Goal: Communication & Community: Share content

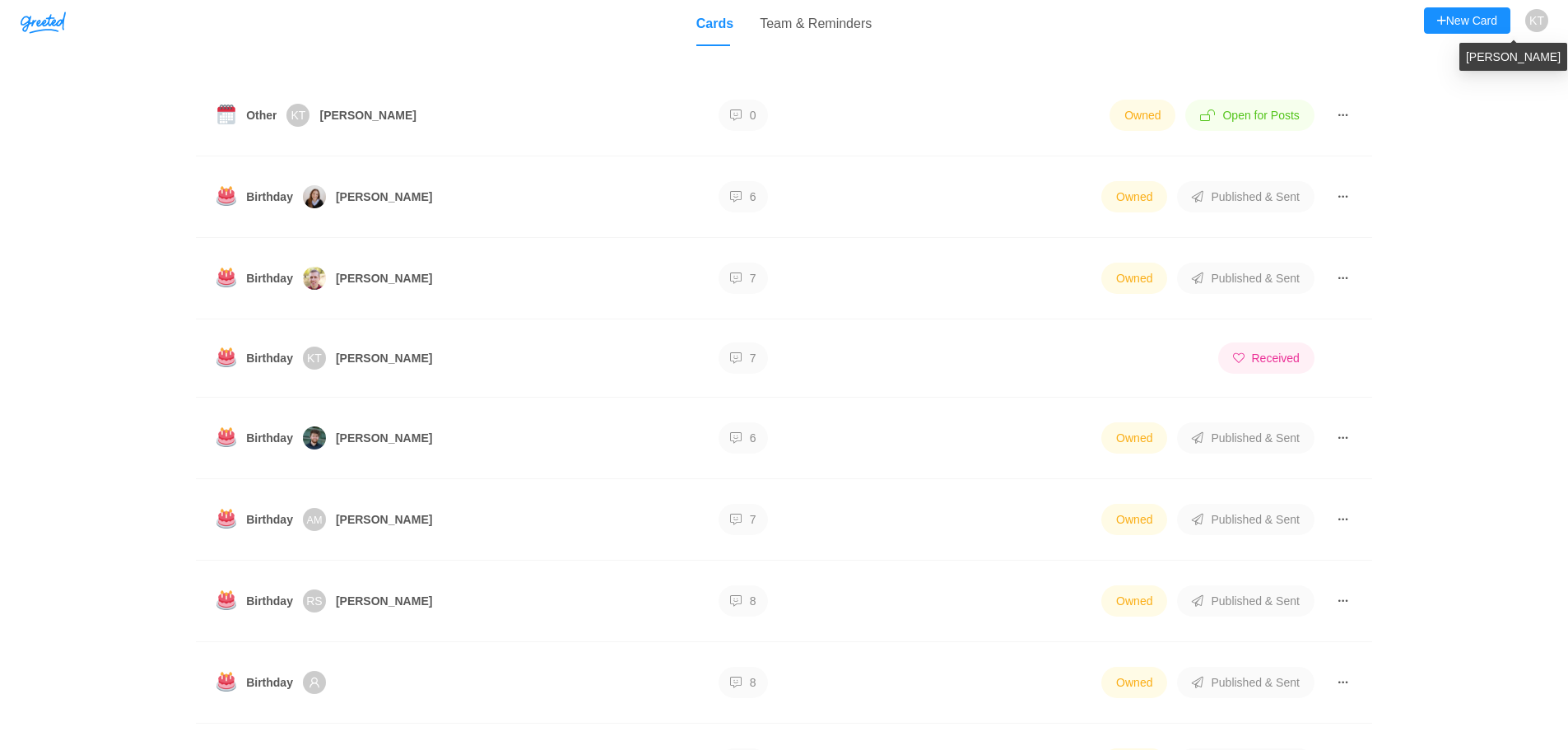
click at [1532, 25] on span "KT" at bounding box center [1536, 20] width 15 height 23
click at [1492, 122] on span "Log Out" at bounding box center [1474, 119] width 56 height 14
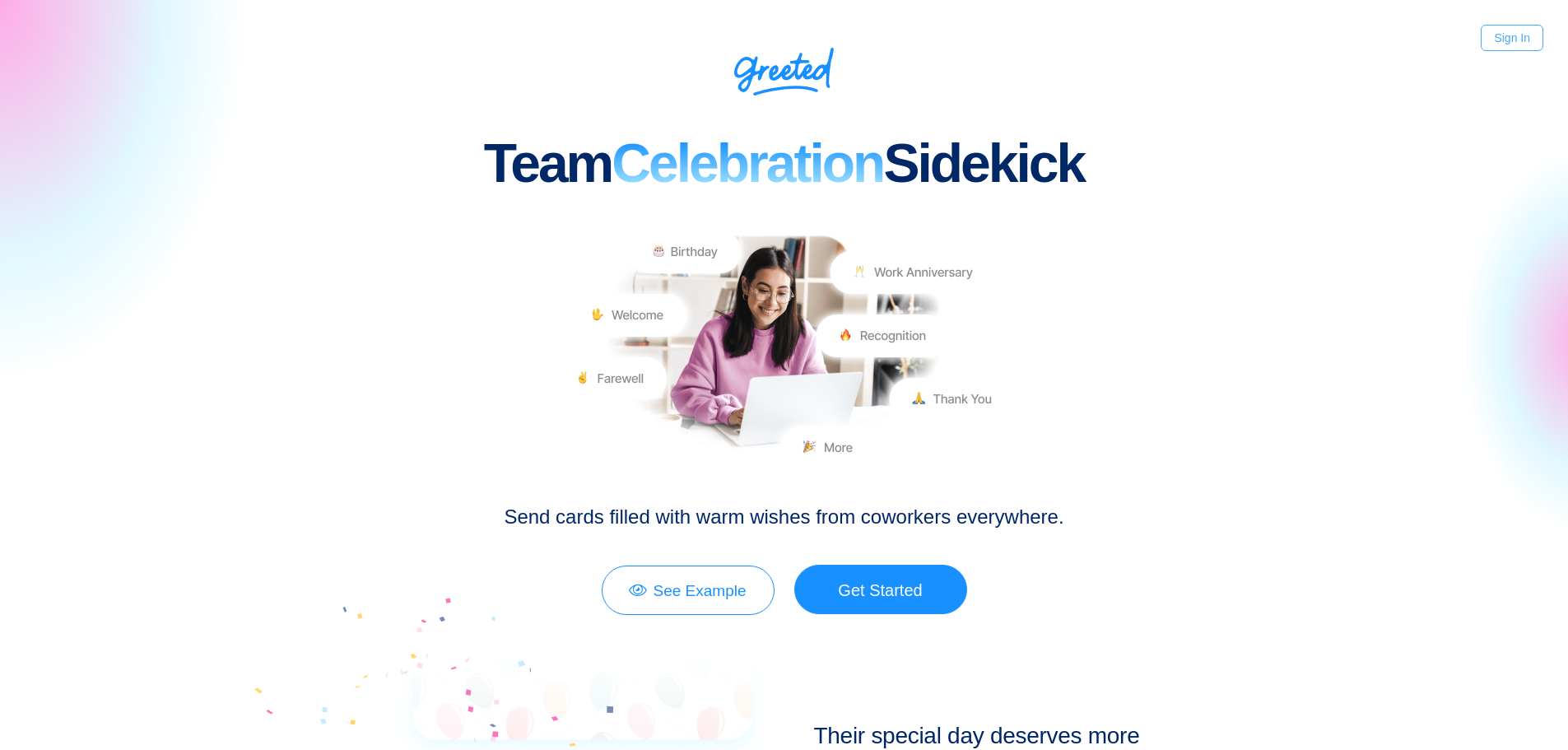
click at [1511, 34] on link "Sign In" at bounding box center [1512, 37] width 62 height 26
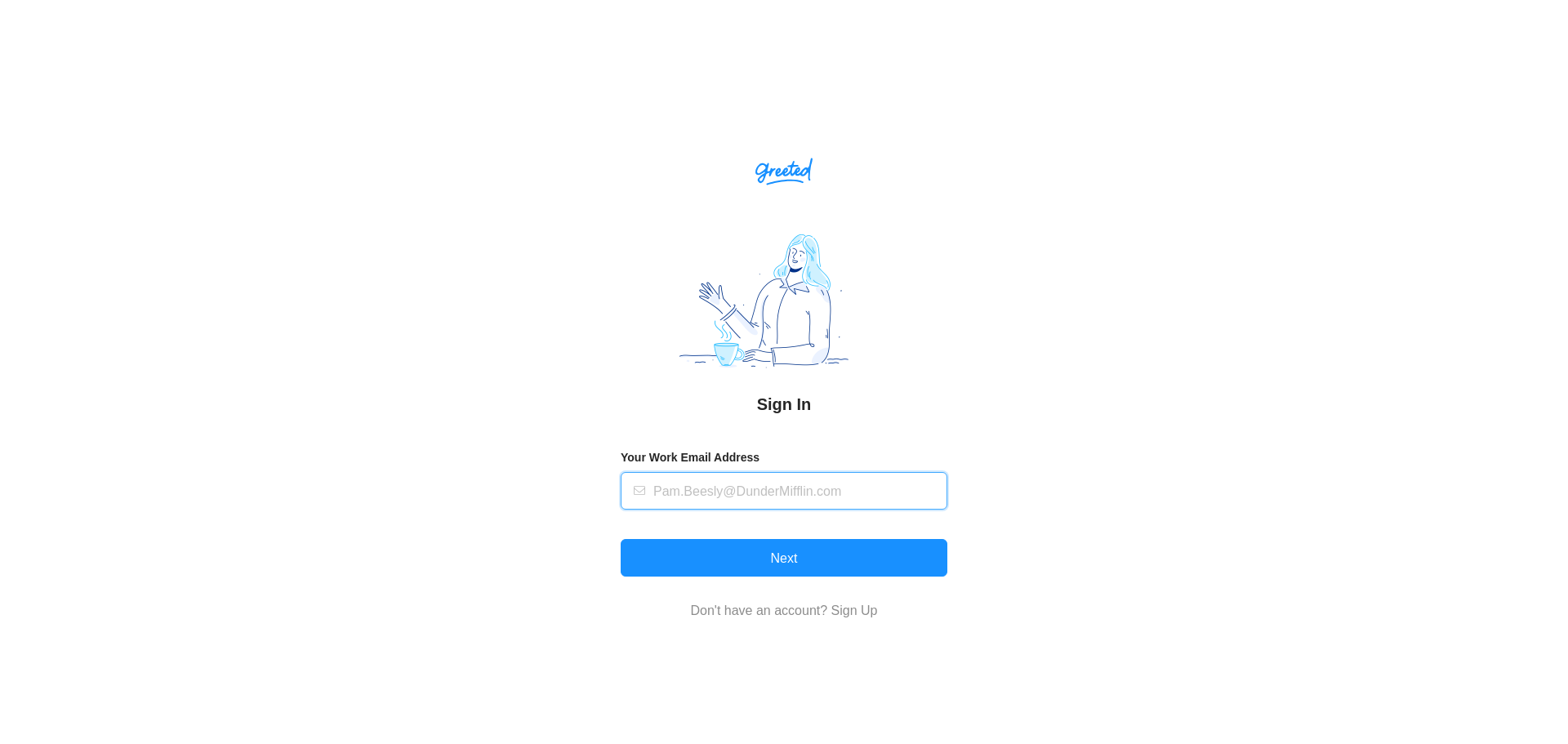
click at [777, 497] on input "text" at bounding box center [795, 490] width 284 height 36
click at [811, 488] on input "text" at bounding box center [795, 490] width 284 height 36
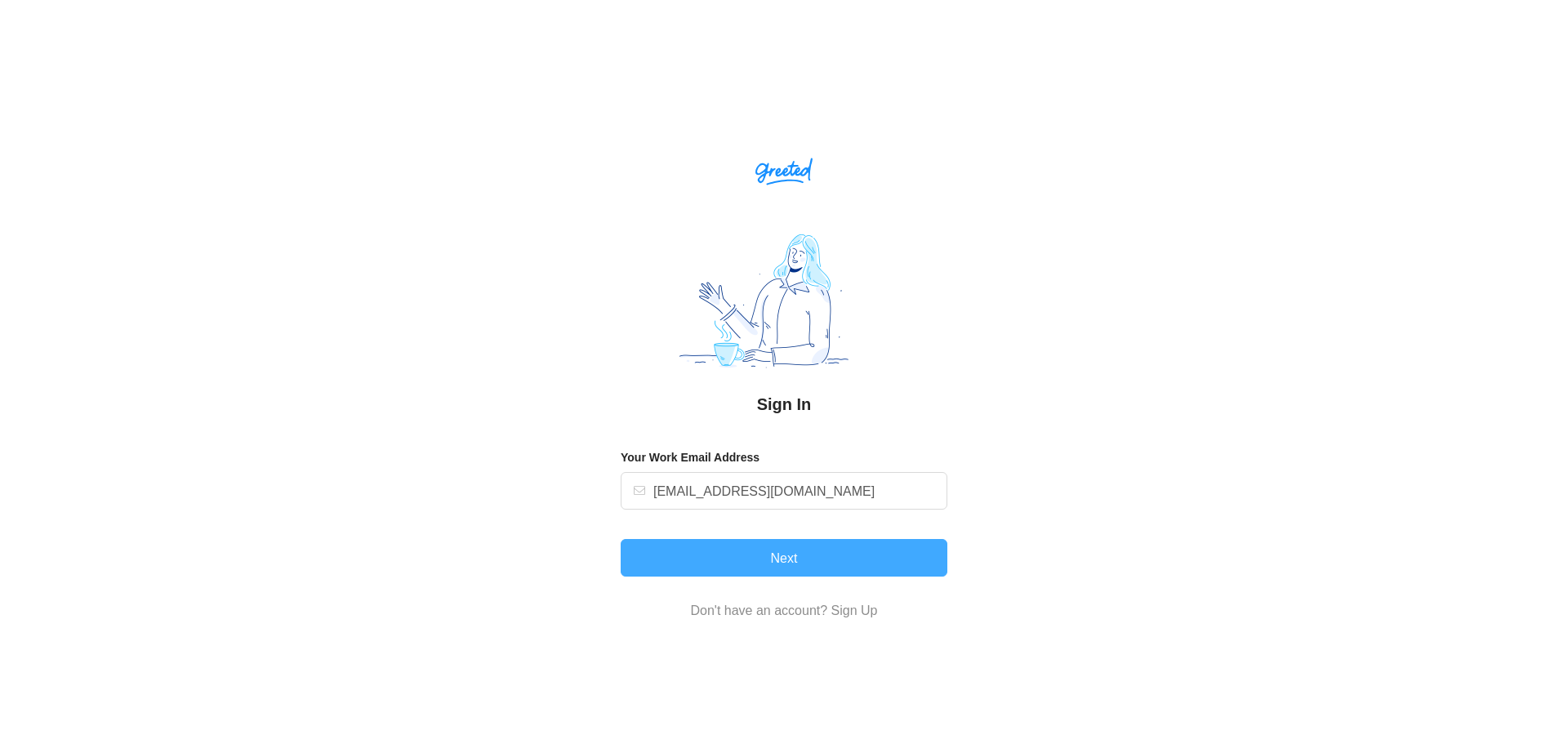
click at [798, 554] on button "Next" at bounding box center [784, 558] width 327 height 38
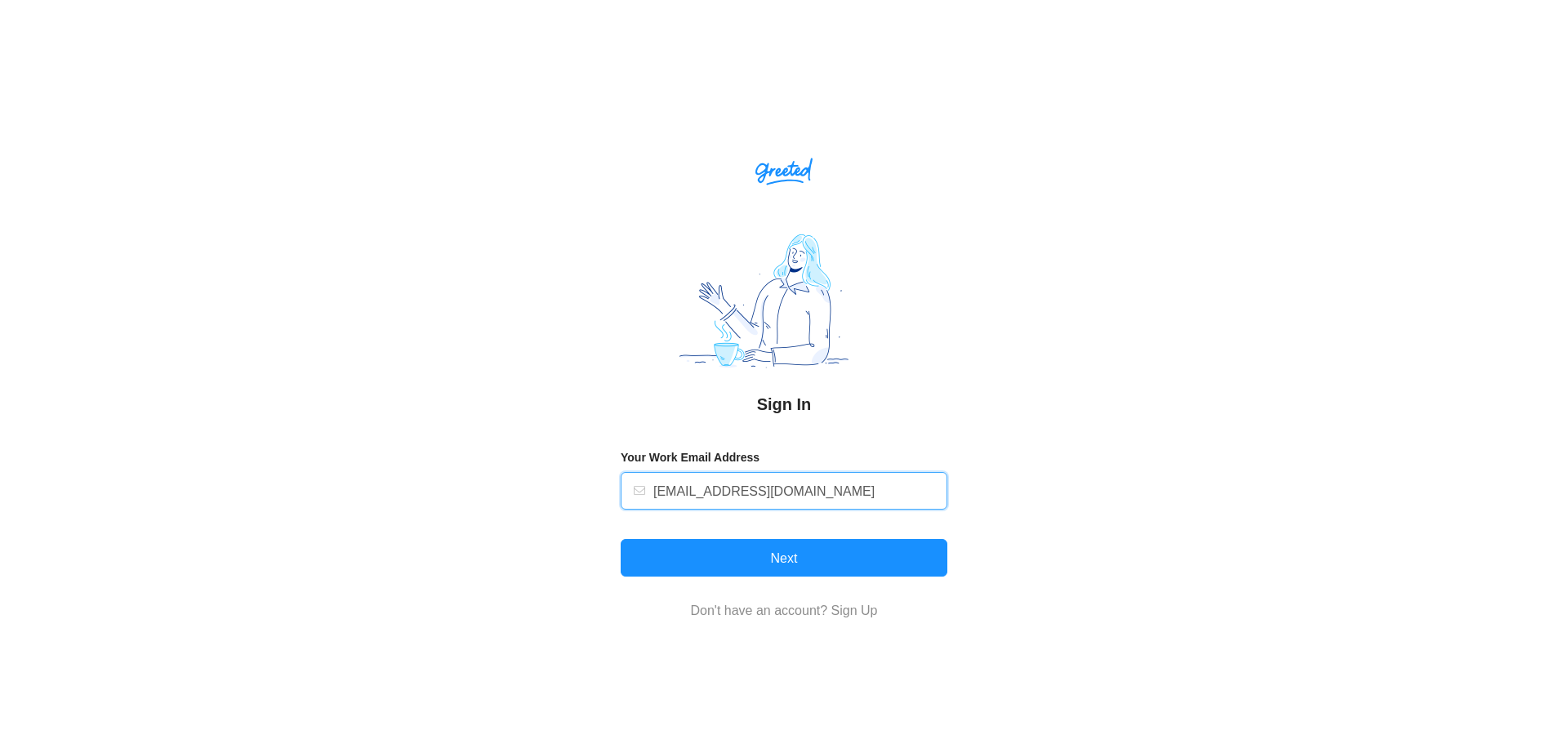
drag, startPoint x: 801, startPoint y: 470, endPoint x: 620, endPoint y: 489, distance: 182.0
click at [620, 489] on div "Sign In Your Work Email Address [EMAIL_ADDRESS][DOMAIN_NAME] Next Don't have an…" at bounding box center [784, 400] width 1568 height 678
type input "[PERSON_NAME][EMAIL_ADDRESS][DOMAIN_NAME]"
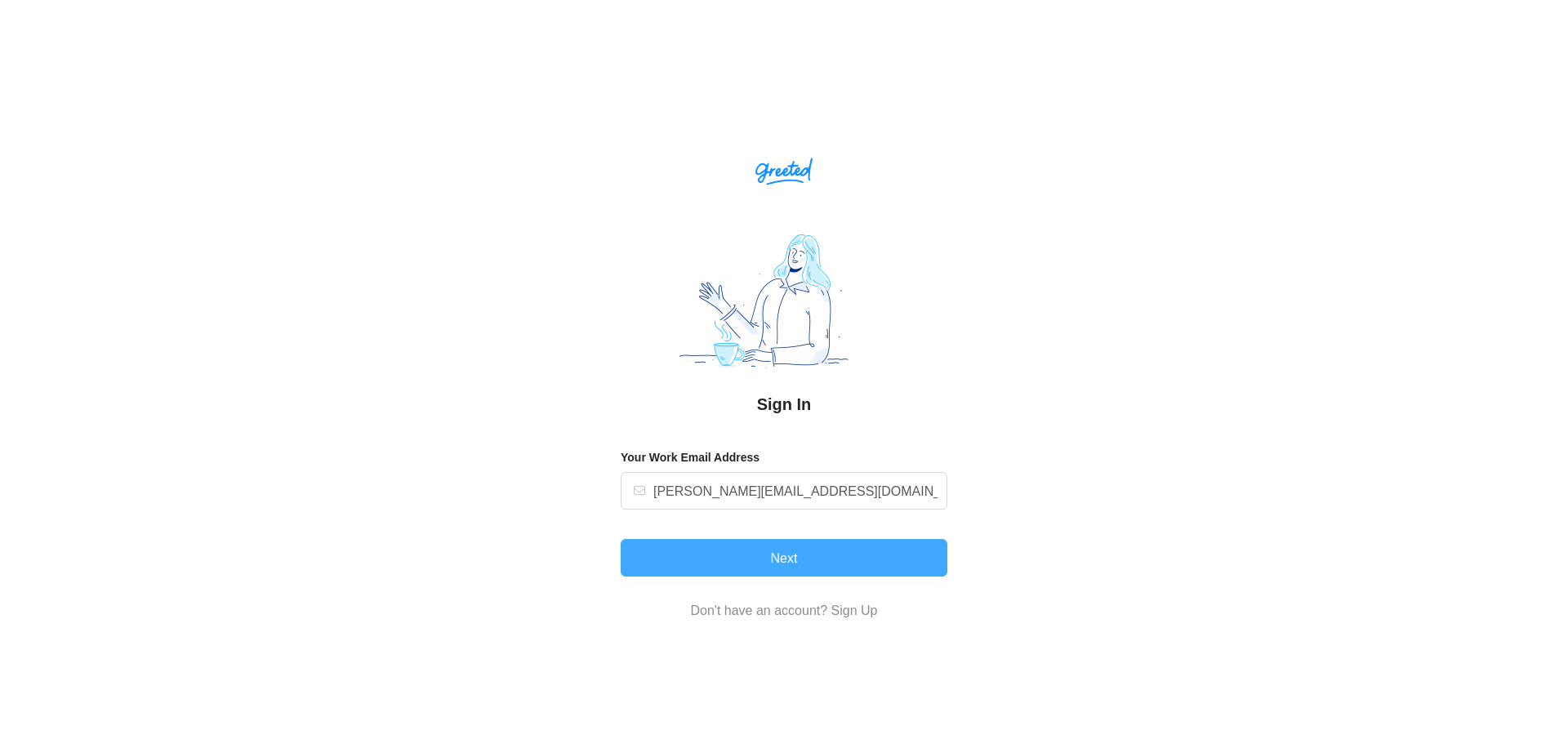
click at [772, 558] on button "Next" at bounding box center [784, 558] width 327 height 38
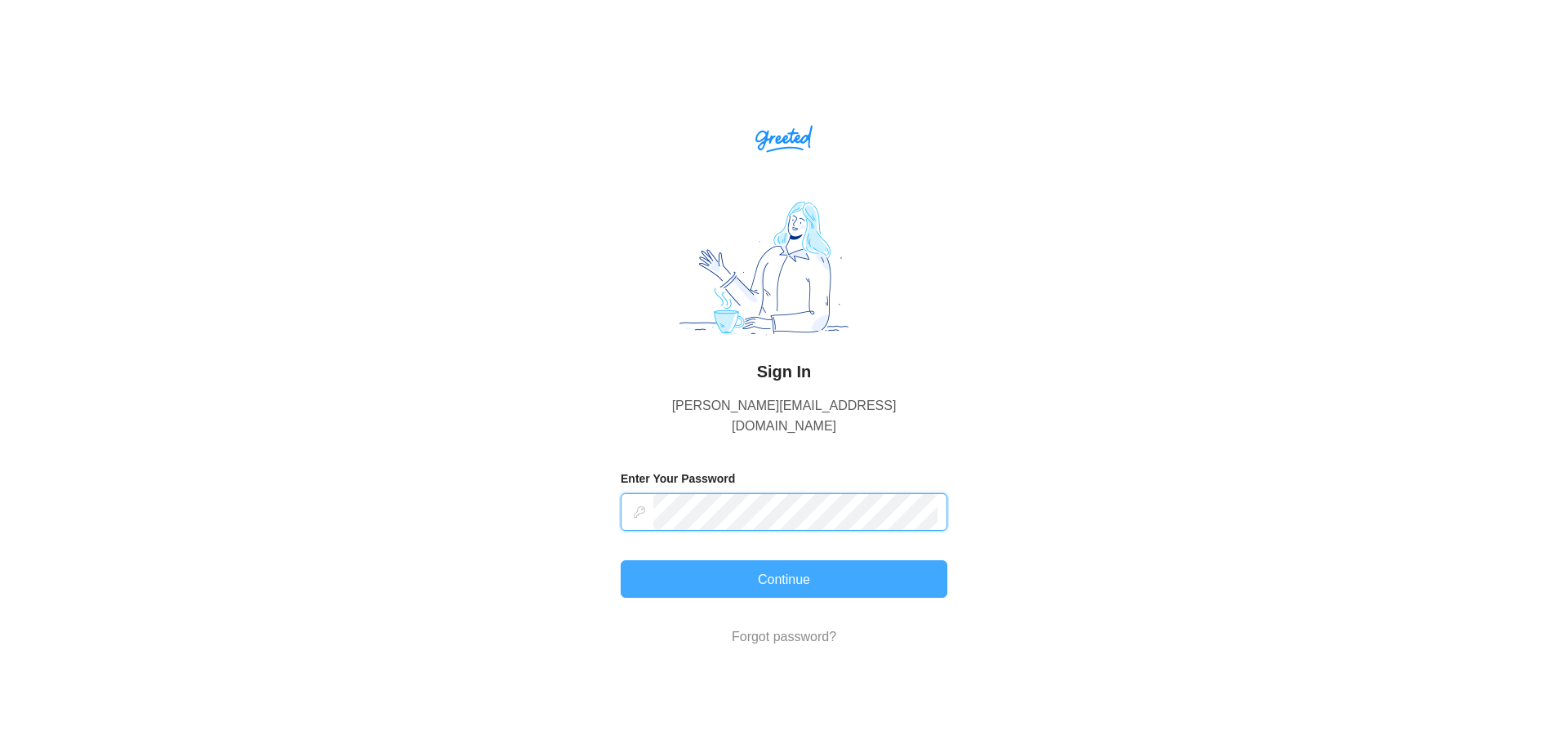
click at [762, 565] on button "Continue" at bounding box center [784, 579] width 327 height 38
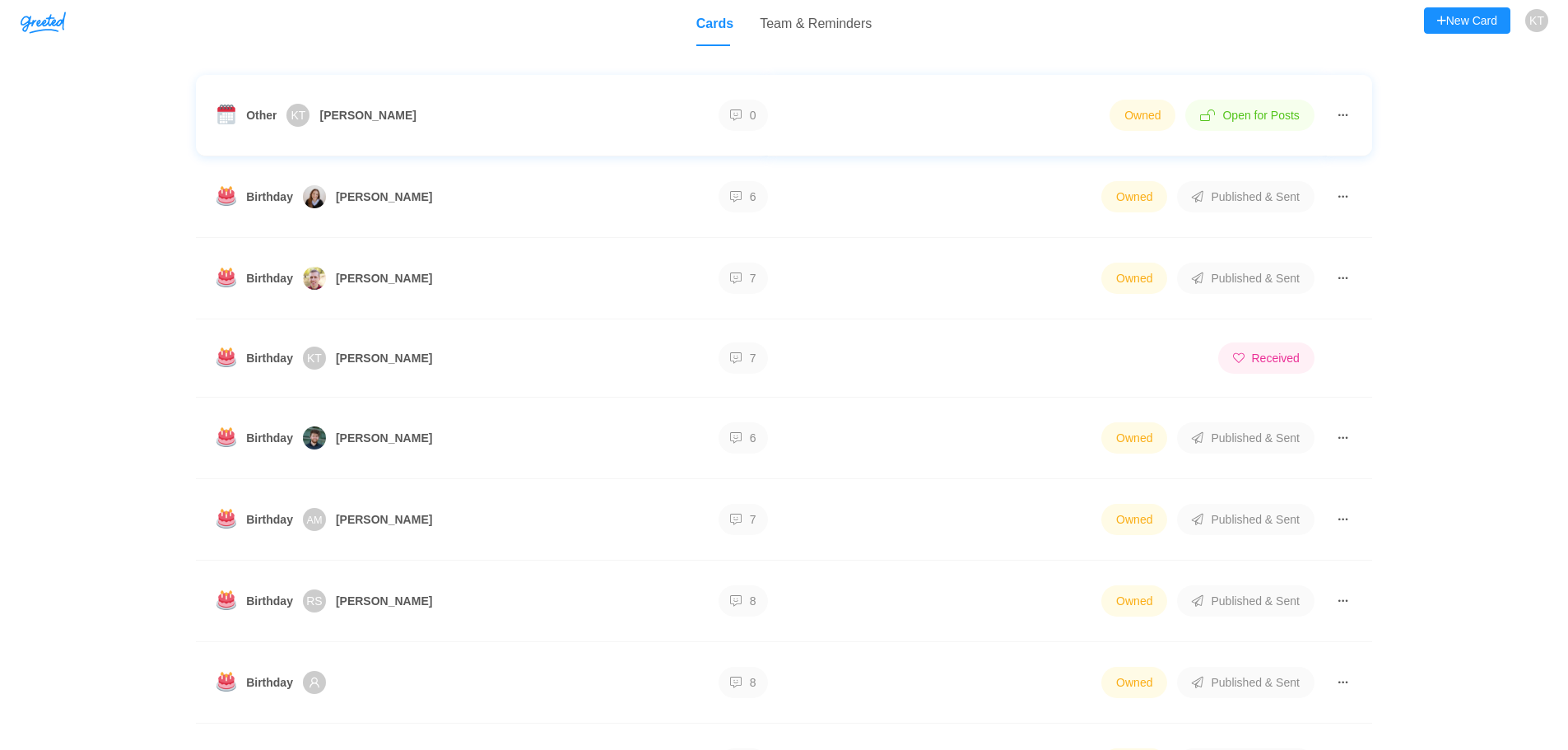
click at [1349, 118] on button "button" at bounding box center [1343, 115] width 17 height 26
click at [1285, 117] on span "Open for Posts" at bounding box center [1250, 115] width 129 height 31
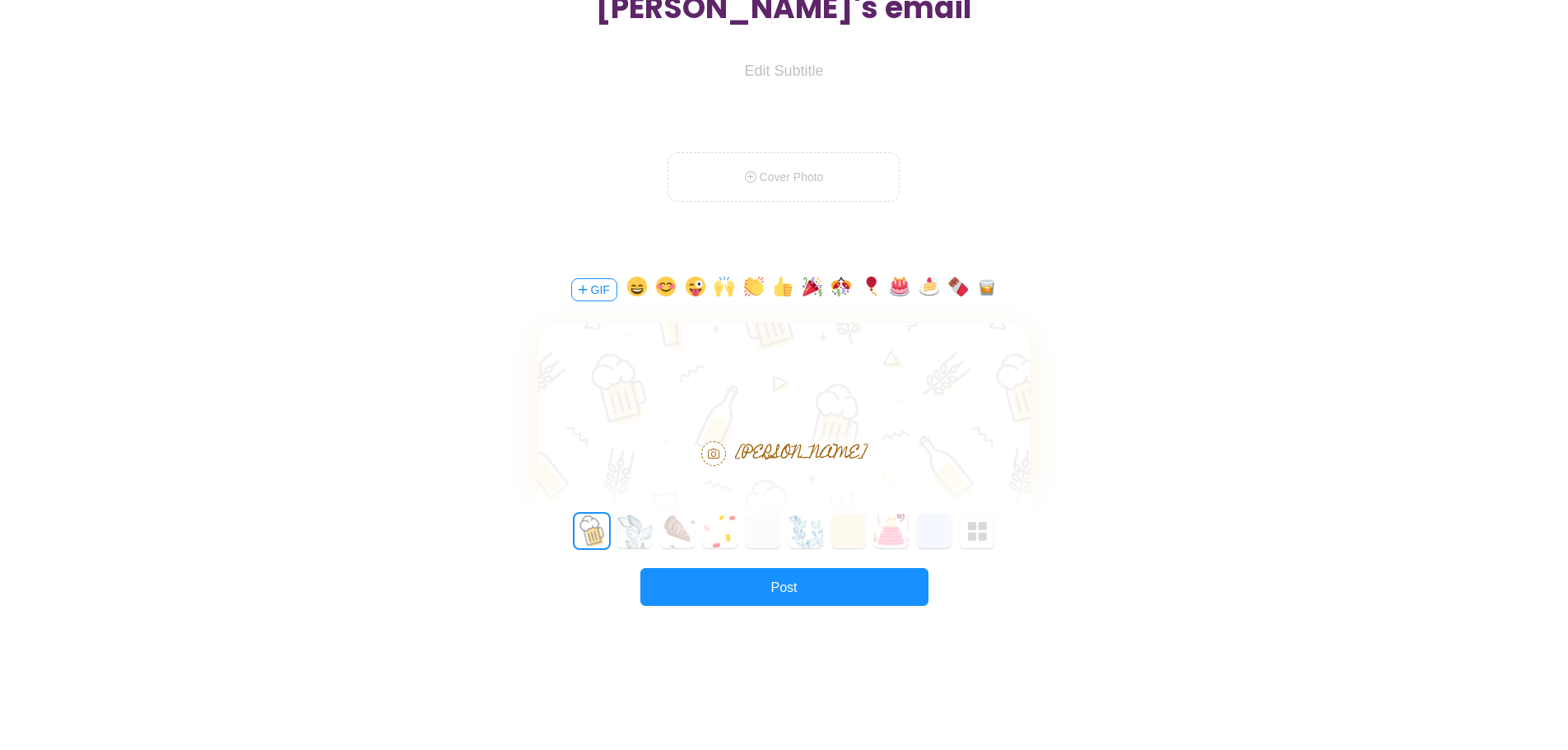
scroll to position [329, 0]
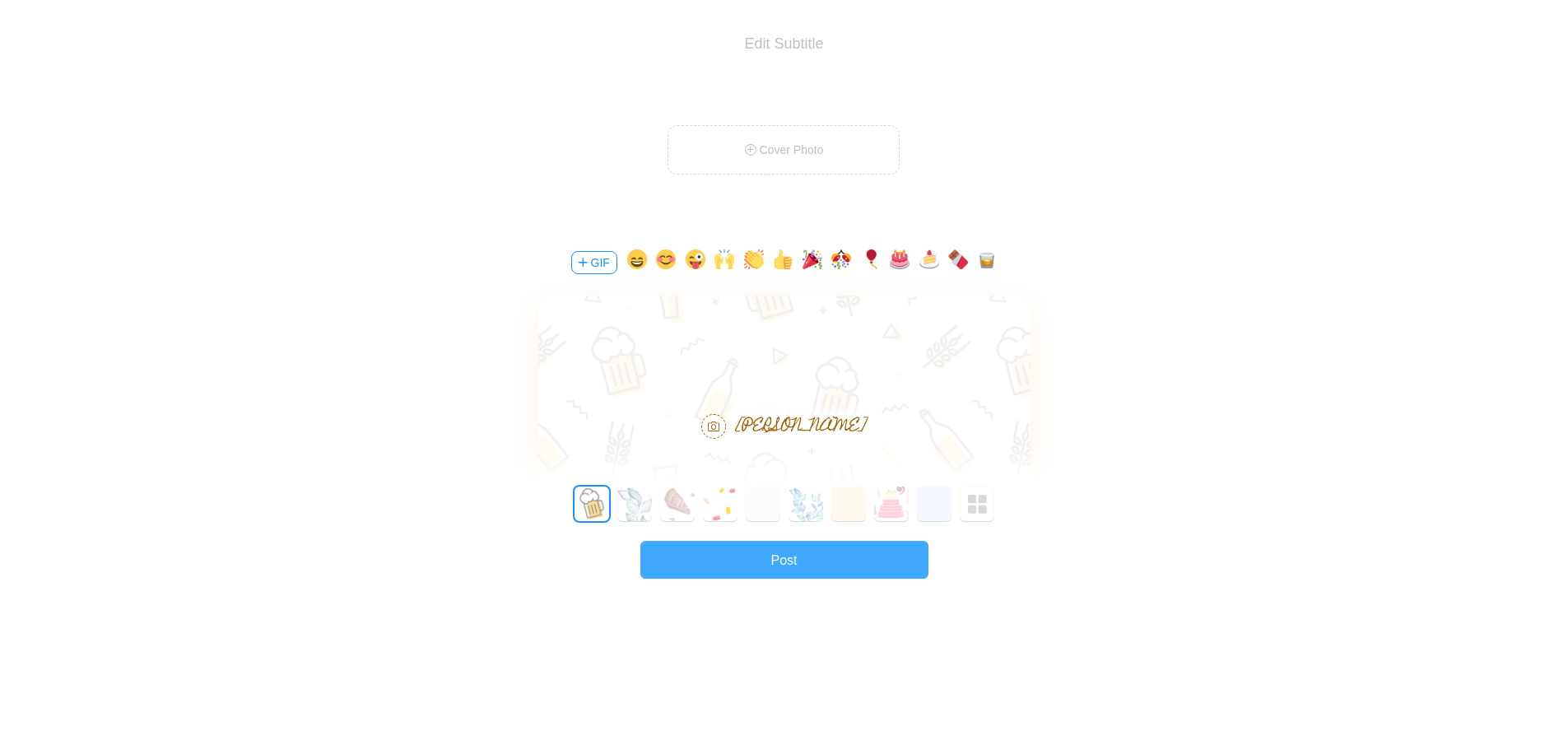
click at [818, 564] on button "Post" at bounding box center [785, 559] width 288 height 38
click at [823, 563] on button "Post" at bounding box center [785, 559] width 288 height 38
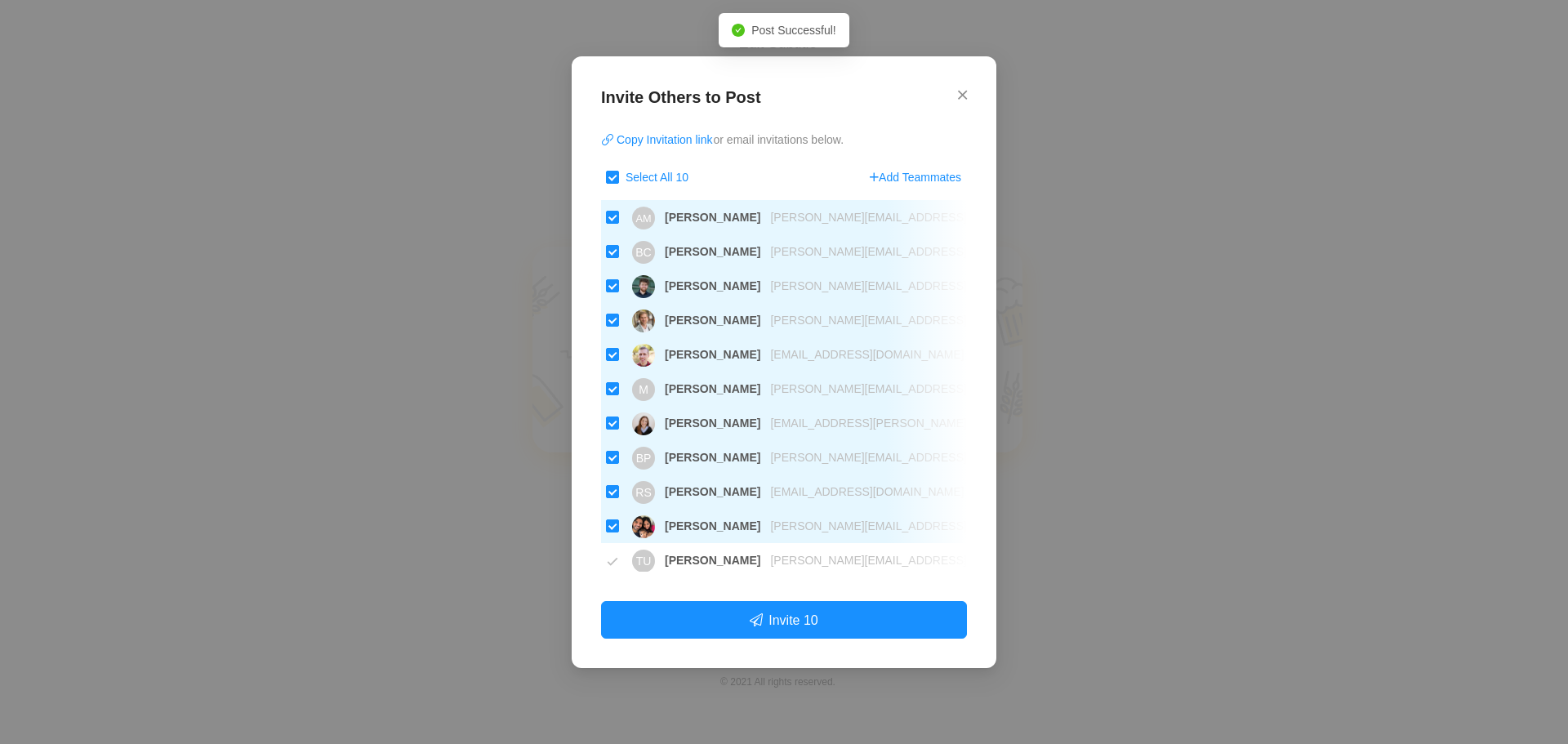
click at [612, 176] on input "Select All 10" at bounding box center [613, 178] width 14 height 14
checkbox input "false"
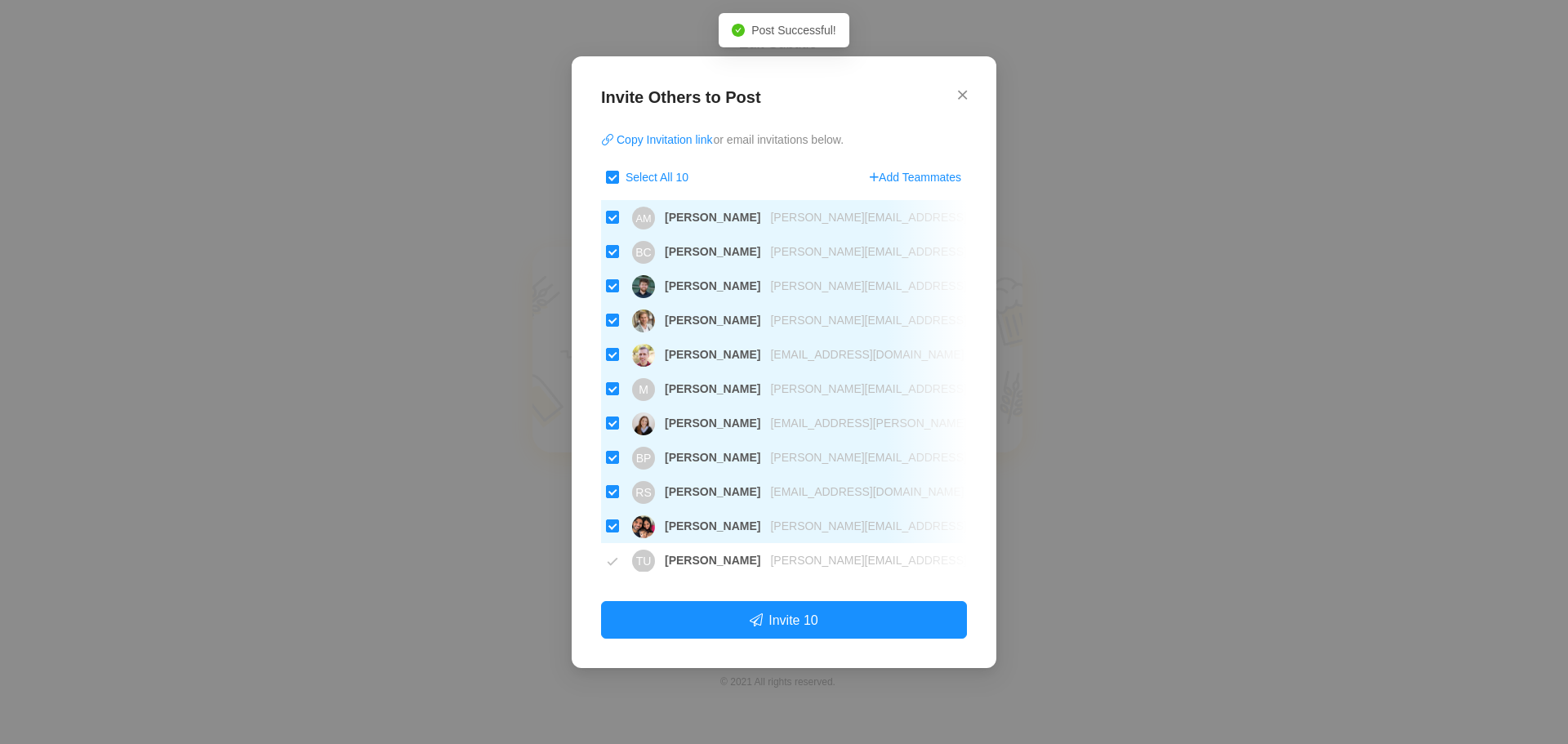
checkbox input "false"
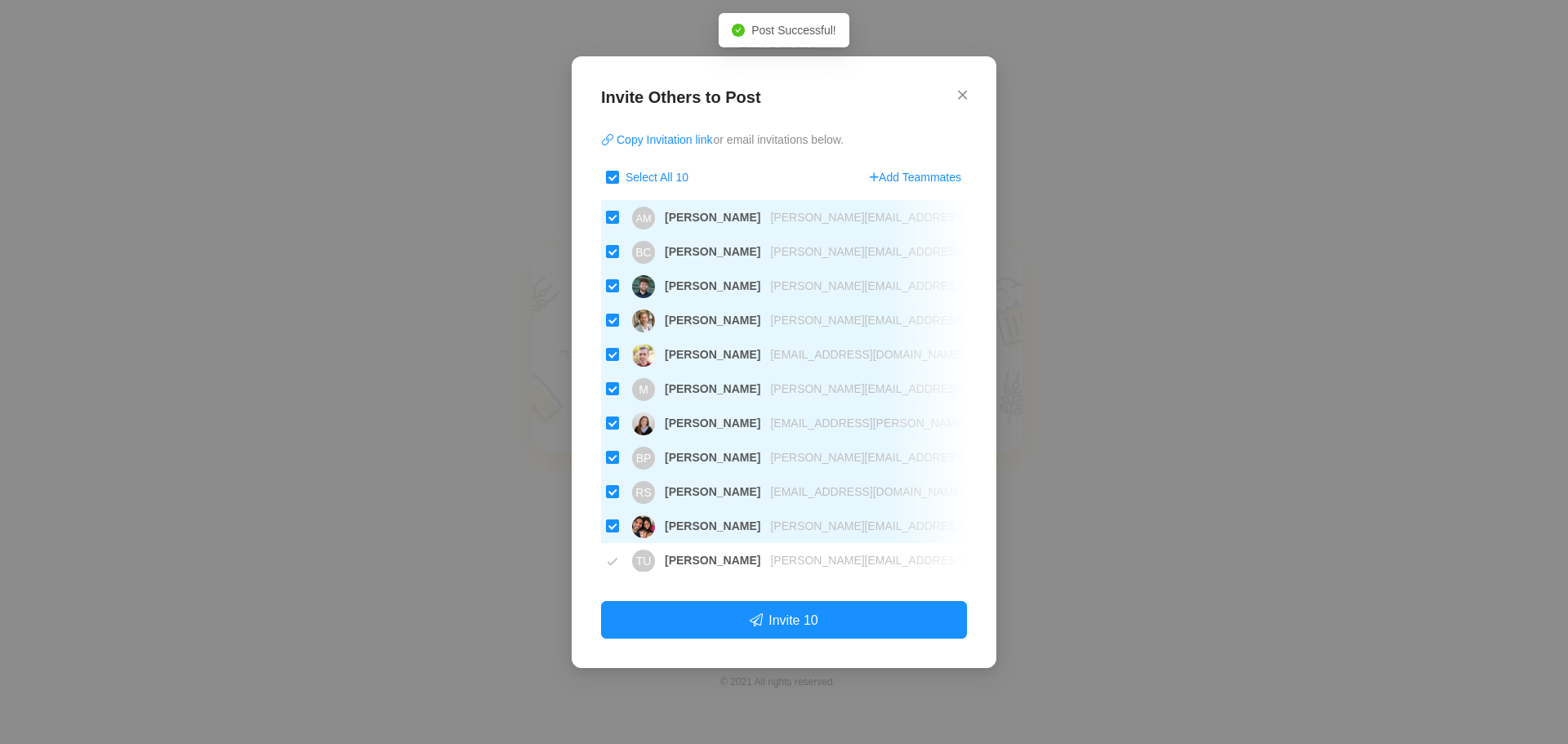
checkbox input "false"
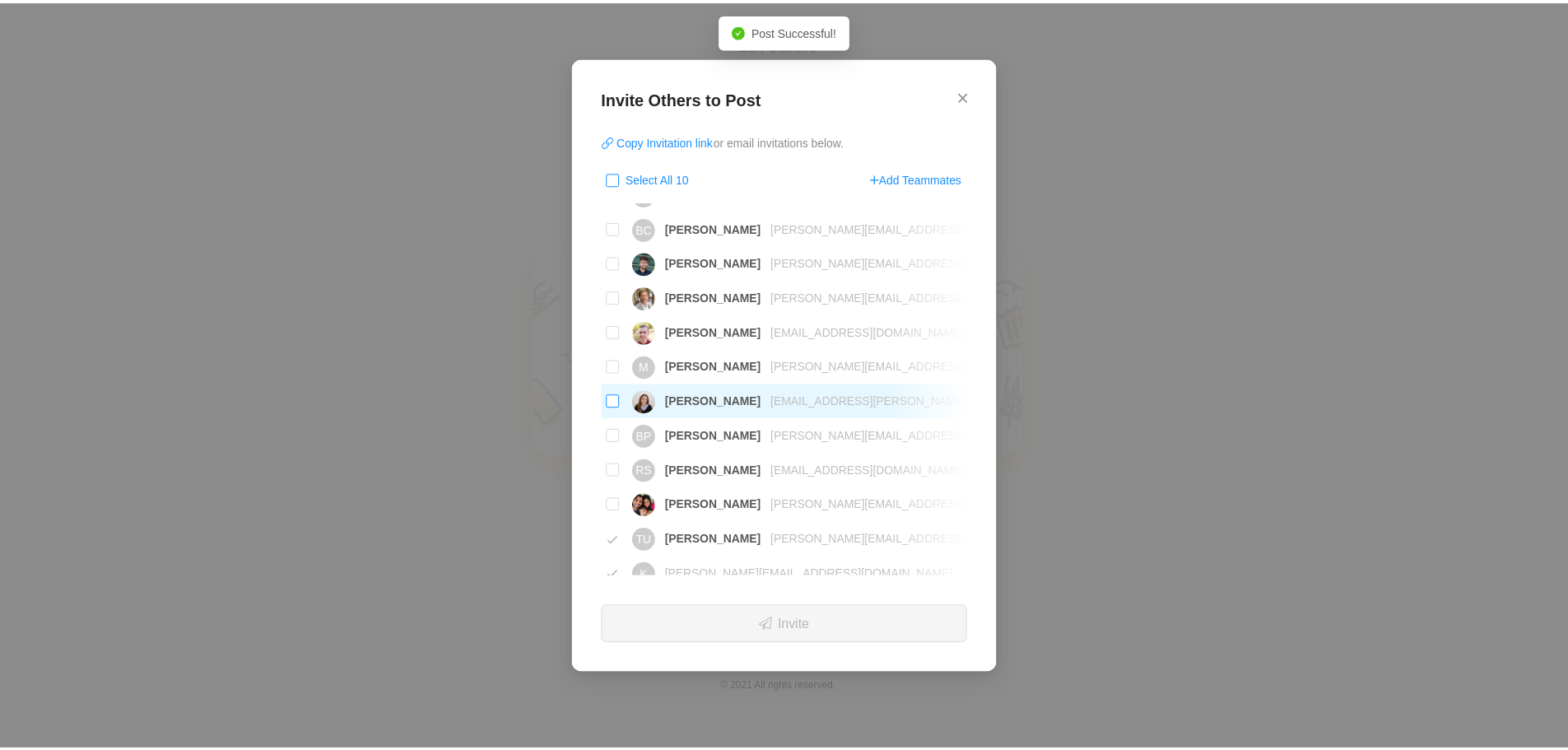
scroll to position [40, 0]
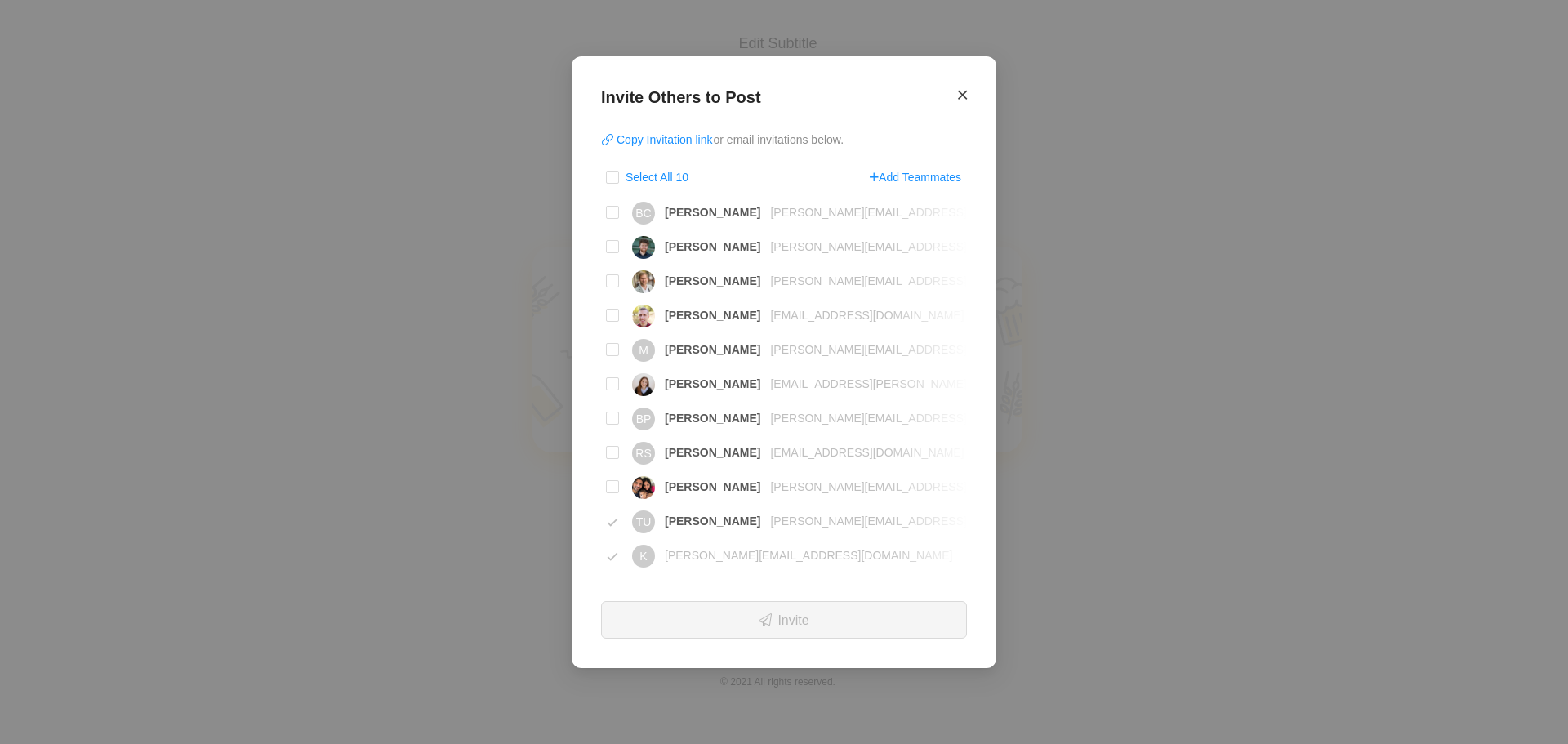
click at [959, 93] on icon "Close" at bounding box center [961, 94] width 9 height 14
